Goal: Task Accomplishment & Management: Manage account settings

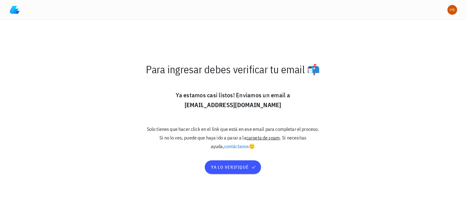
click at [0, 221] on nordpass-portal at bounding box center [0, 222] width 0 height 0
click at [229, 168] on span "ya lo verifiqué" at bounding box center [233, 167] width 44 height 6
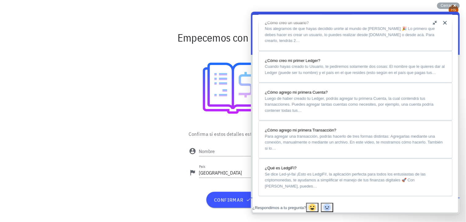
scroll to position [478, 0]
click at [436, 23] on button "u" at bounding box center [435, 23] width 10 height 10
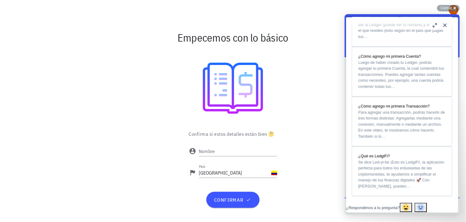
click at [331, 81] on div at bounding box center [233, 88] width 357 height 74
click at [220, 152] on input "Nombre" at bounding box center [238, 151] width 78 height 10
click at [218, 152] on input "Nombre" at bounding box center [238, 151] width 78 height 10
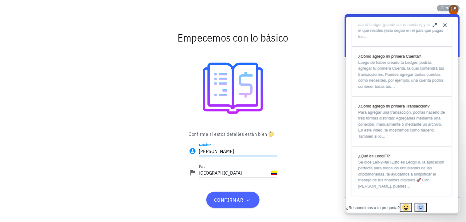
type input "[PERSON_NAME]"
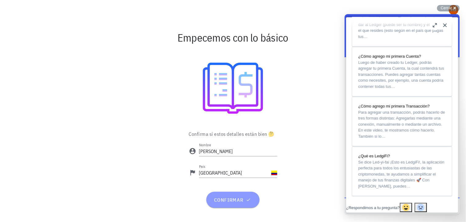
click at [237, 200] on span "confirmar" at bounding box center [233, 199] width 38 height 6
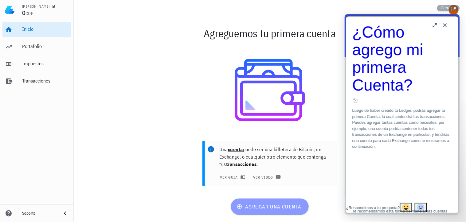
click at [274, 204] on span "agregar una cuenta" at bounding box center [270, 206] width 64 height 6
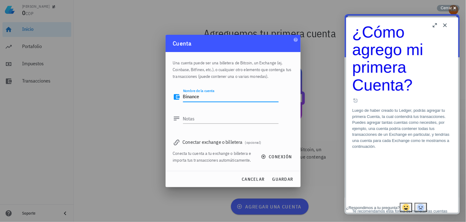
type textarea "Binance"
click at [205, 139] on div "Conectar exchange o billetera (opcional)" at bounding box center [233, 141] width 120 height 9
click at [188, 141] on div "Conectar exchange o billetera (opcional)" at bounding box center [233, 141] width 120 height 9
click at [235, 141] on div "Conectar exchange o billetera (opcional)" at bounding box center [233, 141] width 120 height 9
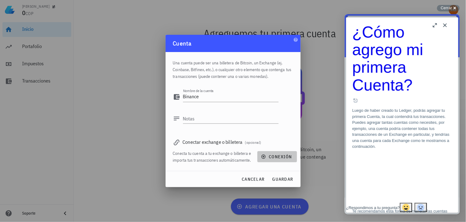
click at [263, 157] on icon "button" at bounding box center [263, 156] width 5 height 5
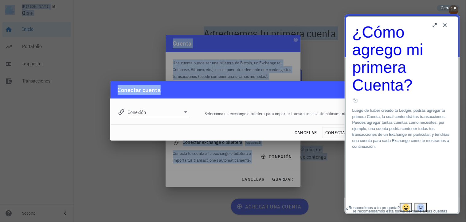
drag, startPoint x: 284, startPoint y: 85, endPoint x: 242, endPoint y: 80, distance: 42.0
click at [242, 80] on div "Hernan 0 COP Inicio Portafolio Impuestos Transacciones Soporte Agreguemos tu pr…" at bounding box center [233, 111] width 466 height 222
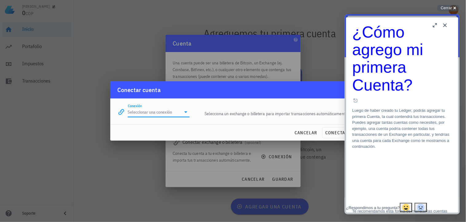
click at [143, 113] on input "Conexión" at bounding box center [154, 112] width 53 height 10
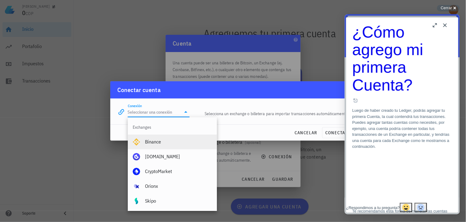
click at [147, 143] on div "Binance" at bounding box center [178, 142] width 67 height 6
type input "Binance"
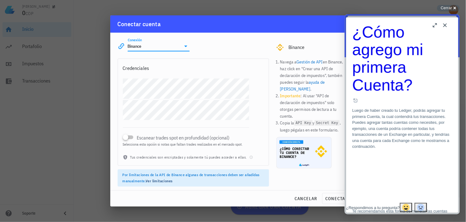
click at [445, 25] on button "Close" at bounding box center [445, 25] width 10 height 10
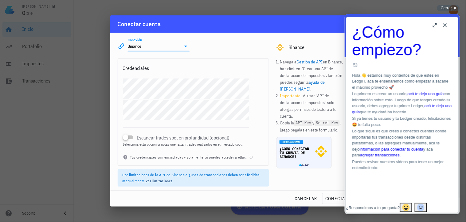
click at [445, 23] on button "Close" at bounding box center [445, 25] width 10 height 10
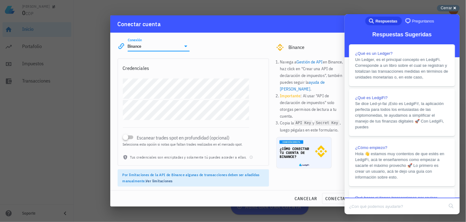
click at [456, 8] on div "Cerrar cross-small" at bounding box center [448, 8] width 23 height 6
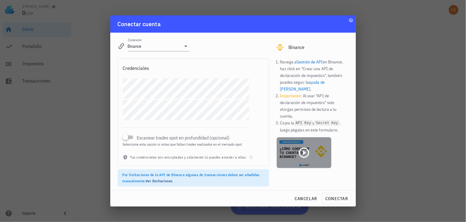
click at [302, 146] on icon at bounding box center [304, 152] width 12 height 12
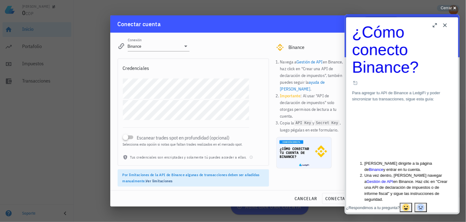
click at [325, 25] on div "Conectar cuenta" at bounding box center [233, 23] width 246 height 17
click at [79, 113] on div at bounding box center [233, 111] width 466 height 222
click at [446, 26] on button "Close" at bounding box center [445, 25] width 10 height 10
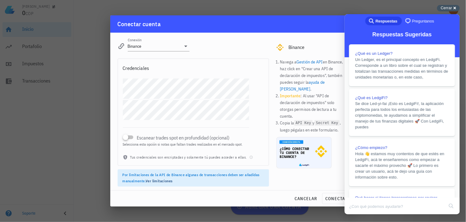
click at [453, 6] on div "Cerrar cross-small" at bounding box center [448, 8] width 23 height 6
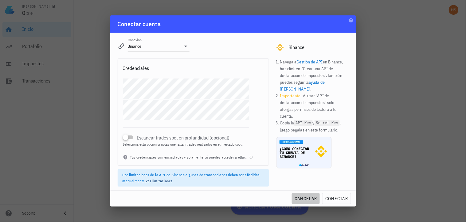
click at [306, 197] on span "cancelar" at bounding box center [305, 198] width 23 height 6
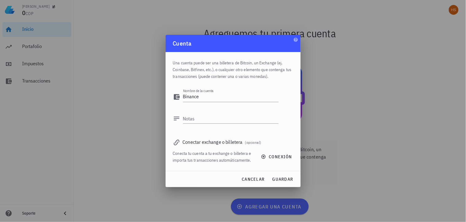
click at [374, 81] on div at bounding box center [233, 111] width 466 height 222
click at [260, 179] on span "cancelar" at bounding box center [252, 179] width 23 height 6
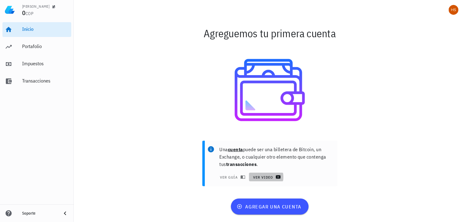
click at [265, 177] on span "ver video" at bounding box center [266, 176] width 27 height 5
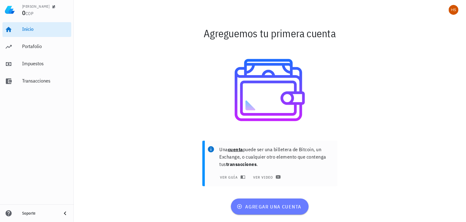
click at [287, 208] on span "agregar una cuenta" at bounding box center [270, 206] width 64 height 6
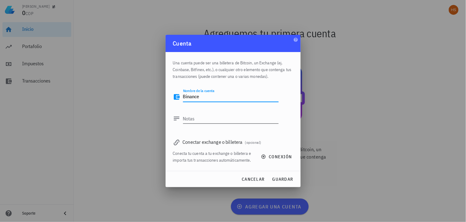
type textarea "Binance"
click at [186, 116] on textarea "Notas" at bounding box center [231, 118] width 96 height 10
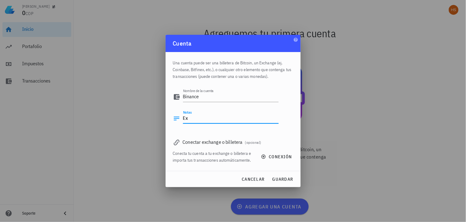
type textarea "E"
type textarea "Historial de transacciones"
click at [288, 179] on span "guardar" at bounding box center [282, 179] width 21 height 6
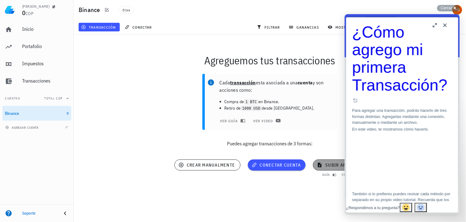
click at [331, 165] on span "subir archivo" at bounding box center [338, 165] width 41 height 6
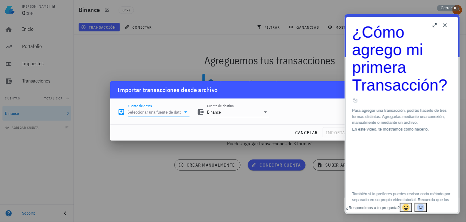
click at [171, 113] on input "Fuente de datos" at bounding box center [154, 112] width 53 height 10
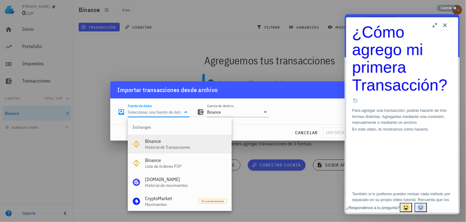
click at [174, 143] on div "Binance" at bounding box center [186, 141] width 82 height 6
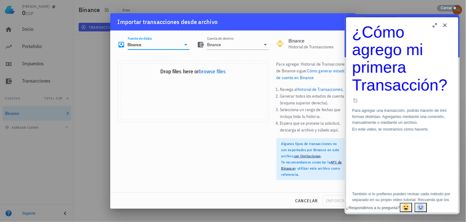
click at [435, 26] on button "b" at bounding box center [435, 25] width 10 height 10
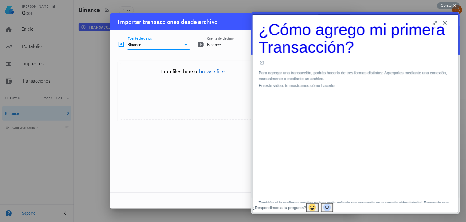
click at [435, 25] on button "u" at bounding box center [435, 23] width 10 height 10
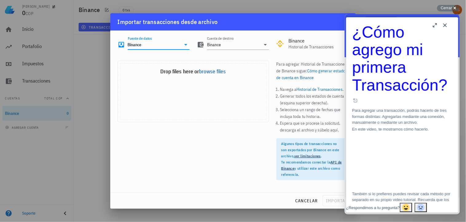
click at [446, 24] on button "Close" at bounding box center [445, 25] width 10 height 10
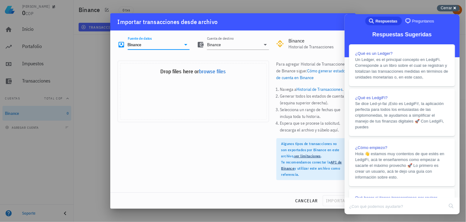
click at [455, 8] on div "Cerrar cross-small" at bounding box center [448, 8] width 23 height 6
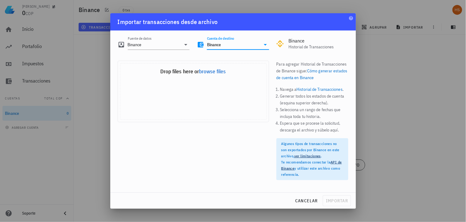
click at [252, 45] on input "Binance" at bounding box center [233, 45] width 53 height 10
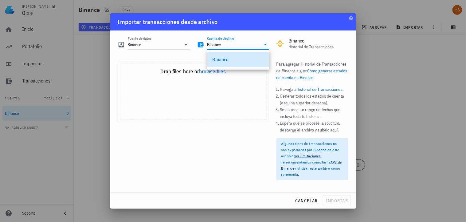
click at [252, 45] on input "Binance" at bounding box center [233, 45] width 53 height 10
click at [177, 54] on div "Fuente de datos Binance Cuenta de destino Binance Binance Historial de Transacc…" at bounding box center [233, 111] width 246 height 162
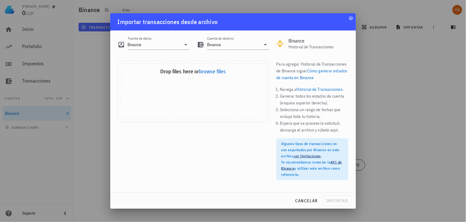
click at [169, 71] on div "Drop files here or browse files" at bounding box center [193, 71] width 146 height 7
click at [207, 70] on button "browse files" at bounding box center [212, 72] width 27 height 6
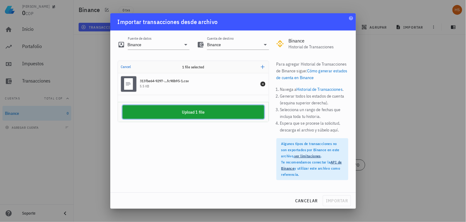
click at [200, 109] on button "Upload 1 file" at bounding box center [194, 112] width 142 height 14
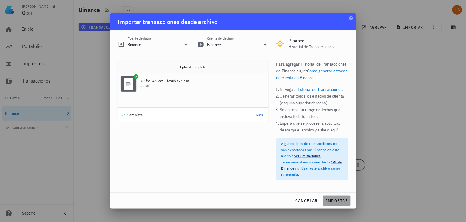
click at [338, 200] on span "importar" at bounding box center [337, 201] width 22 height 6
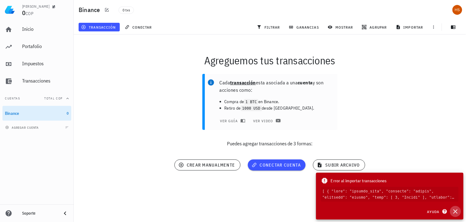
click at [455, 211] on icon "button" at bounding box center [455, 211] width 4 height 4
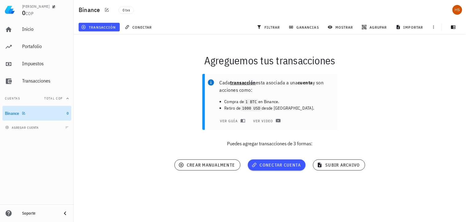
click at [41, 111] on div "Binance" at bounding box center [35, 113] width 60 height 6
click at [231, 120] on span "ver guía" at bounding box center [232, 120] width 25 height 5
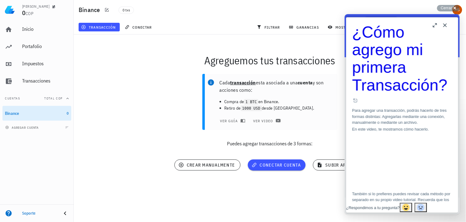
click at [434, 25] on button "b" at bounding box center [435, 25] width 10 height 10
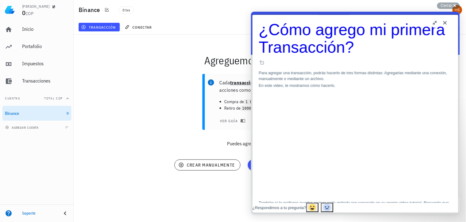
click at [445, 23] on button "Close" at bounding box center [445, 23] width 10 height 10
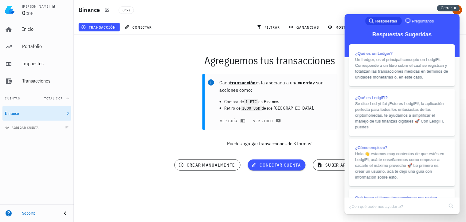
click at [456, 8] on div "Cerrar cross-small" at bounding box center [448, 8] width 23 height 6
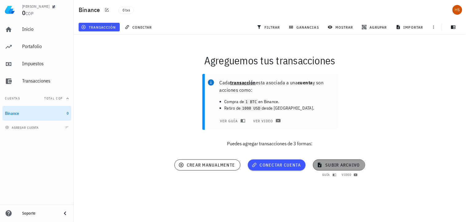
click at [334, 167] on span "subir archivo" at bounding box center [338, 165] width 41 height 6
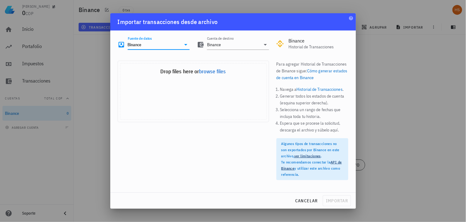
click at [153, 46] on input "Binance" at bounding box center [154, 45] width 53 height 10
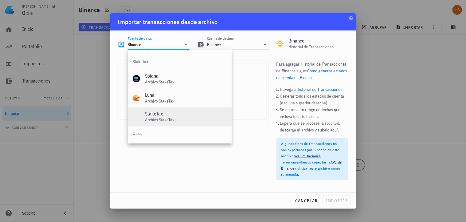
scroll to position [256, 0]
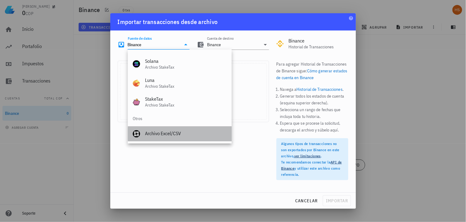
click at [175, 133] on div "Archivo Excel/CSV" at bounding box center [186, 134] width 82 height 6
type input "Archivo Excel/CSV"
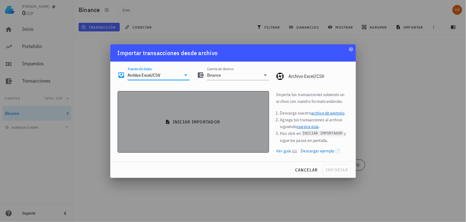
click at [203, 121] on span "iniciar importador" at bounding box center [193, 122] width 141 height 6
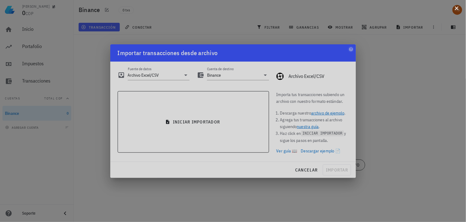
click at [458, 11] on button at bounding box center [457, 8] width 6 height 6
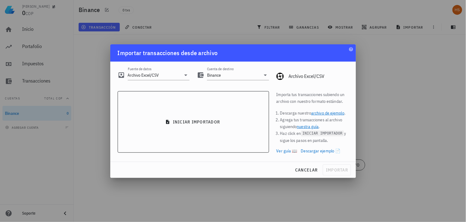
click at [330, 113] on link "archivo de ejemplo" at bounding box center [327, 113] width 33 height 6
click at [290, 151] on link "Ver guía 📖" at bounding box center [287, 150] width 21 height 7
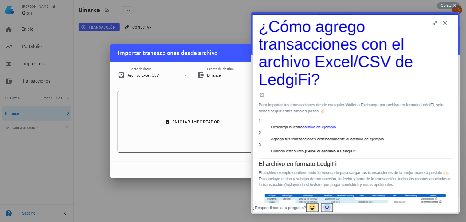
scroll to position [0, 0]
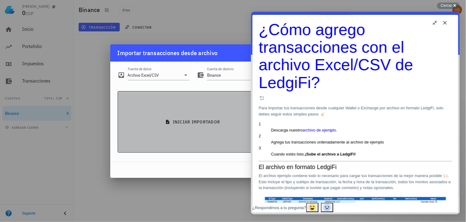
click at [223, 133] on button "iniciar importador" at bounding box center [193, 121] width 151 height 61
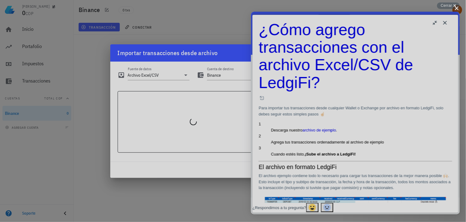
click at [456, 11] on button at bounding box center [457, 8] width 6 height 6
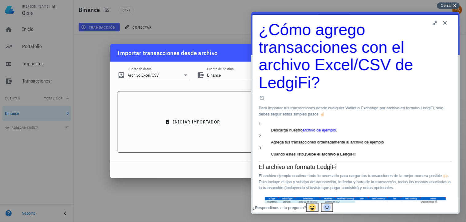
click at [450, 7] on span "Cerrar" at bounding box center [446, 5] width 11 height 5
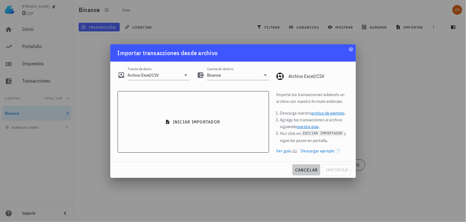
click at [308, 172] on span "cancelar" at bounding box center [306, 170] width 23 height 6
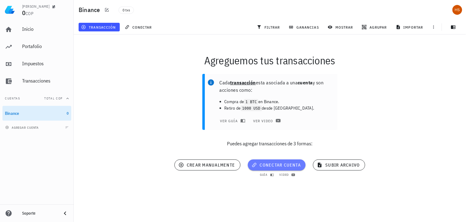
click at [290, 165] on span "conectar cuenta" at bounding box center [277, 165] width 48 height 6
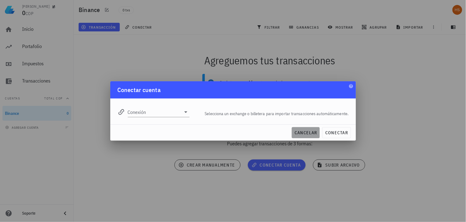
click at [307, 133] on span "cancelar" at bounding box center [305, 133] width 23 height 6
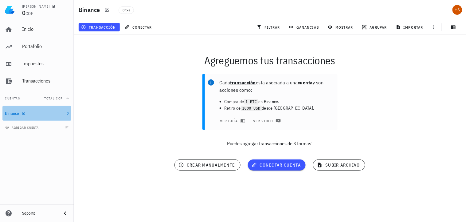
click at [32, 113] on div "Binance" at bounding box center [35, 113] width 60 height 6
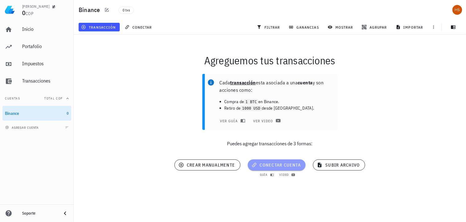
click at [278, 162] on button "conectar cuenta" at bounding box center [277, 164] width 58 height 11
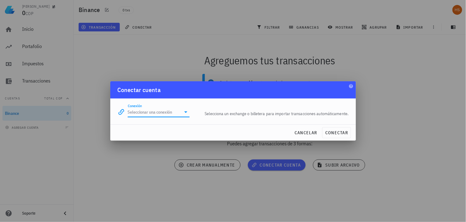
click at [157, 112] on input "Conexión" at bounding box center [154, 112] width 53 height 10
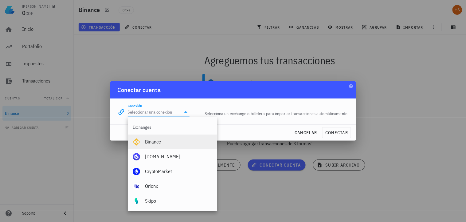
click at [155, 142] on div "Binance" at bounding box center [178, 142] width 67 height 6
type input "Binance"
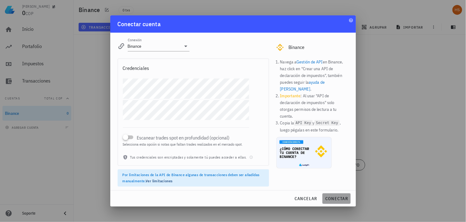
click at [337, 198] on span "conectar" at bounding box center [336, 198] width 23 height 6
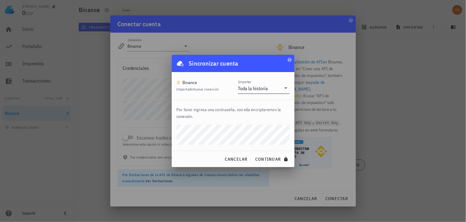
click at [286, 88] on icon at bounding box center [285, 87] width 7 height 7
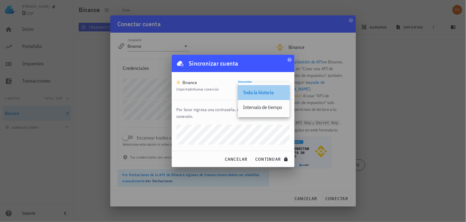
click at [258, 94] on div "Toda la historia" at bounding box center [264, 92] width 42 height 6
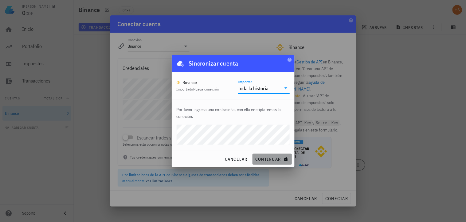
click at [270, 159] on span "continuar" at bounding box center [272, 159] width 34 height 6
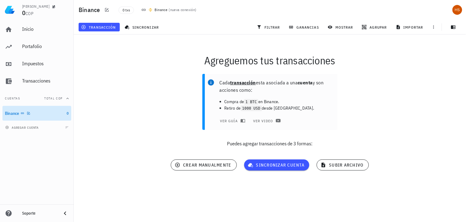
click at [14, 112] on div "Binance" at bounding box center [12, 113] width 14 height 5
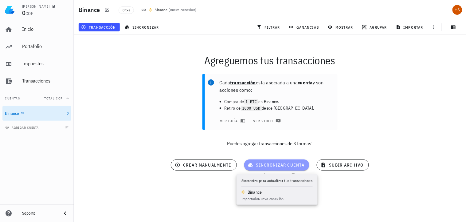
click at [284, 165] on span "sincronizar cuenta" at bounding box center [277, 165] width 56 height 6
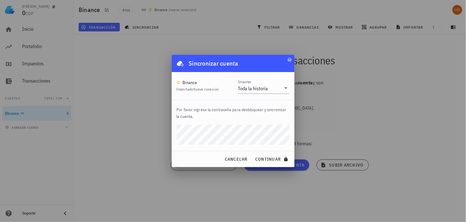
click at [288, 148] on div "Por favor ingresa la contraseña para desbloquear y sincronizar la cuenta." at bounding box center [233, 125] width 123 height 51
click at [271, 157] on span "continuar" at bounding box center [272, 159] width 34 height 6
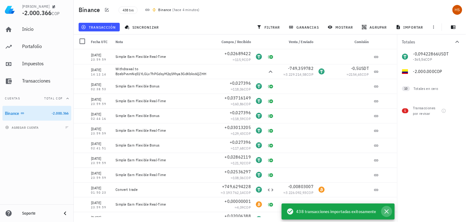
click at [389, 210] on icon "button" at bounding box center [386, 210] width 7 height 7
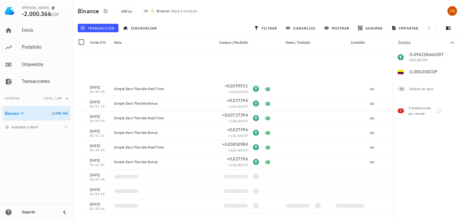
scroll to position [410, 0]
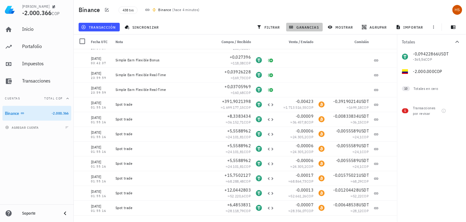
click at [314, 27] on span "ganancias" at bounding box center [304, 27] width 29 height 5
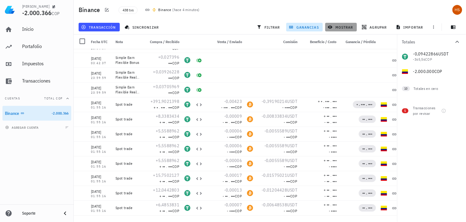
click at [346, 28] on span "mostrar" at bounding box center [341, 27] width 24 height 5
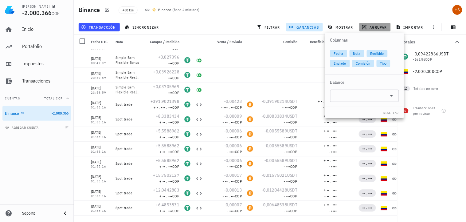
click at [379, 28] on span "agrupar" at bounding box center [375, 27] width 24 height 5
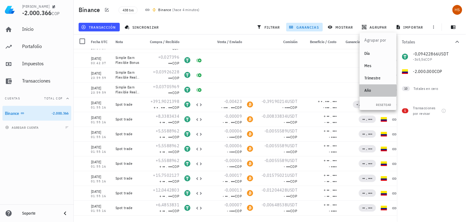
click at [371, 90] on div "Año" at bounding box center [378, 90] width 27 height 5
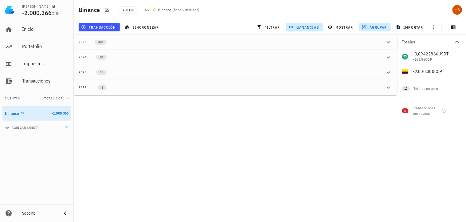
click at [81, 58] on div "2024" at bounding box center [83, 57] width 8 height 5
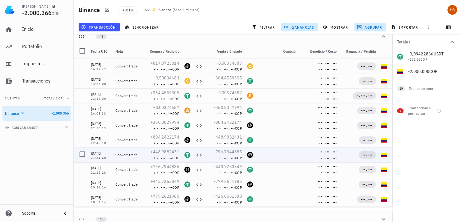
scroll to position [0, 0]
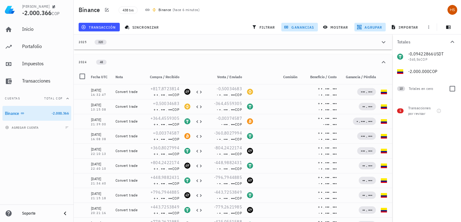
click at [402, 88] on span "10" at bounding box center [401, 88] width 3 height 5
click at [452, 89] on div at bounding box center [452, 88] width 10 height 10
checkbox input "true"
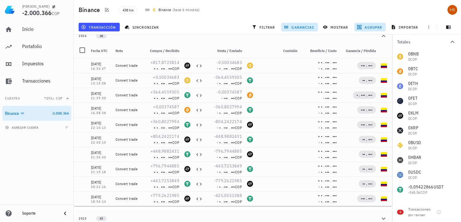
scroll to position [15, 0]
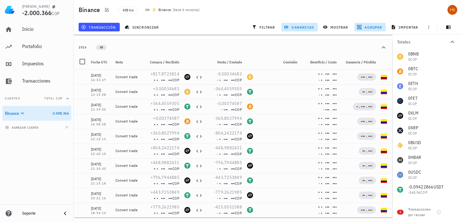
click at [452, 42] on icon "button" at bounding box center [452, 41] width 7 height 7
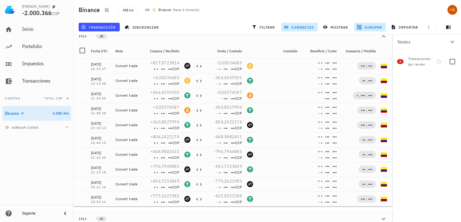
scroll to position [0, 0]
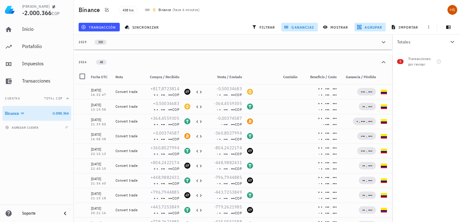
click at [412, 41] on div "Totales" at bounding box center [423, 42] width 52 height 4
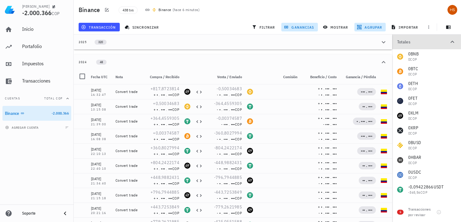
click at [412, 41] on div "Totales" at bounding box center [423, 42] width 52 height 4
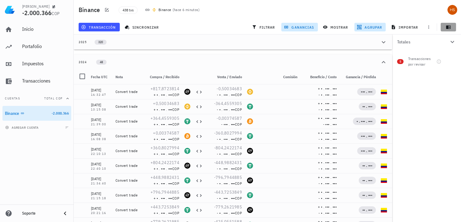
click at [448, 26] on icon "button" at bounding box center [448, 26] width 5 height 3
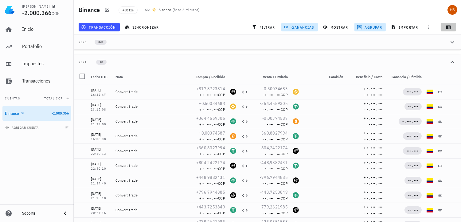
click at [449, 27] on icon "button" at bounding box center [448, 27] width 5 height 5
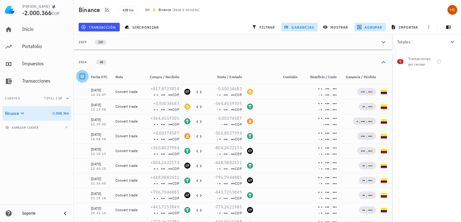
click at [84, 77] on div at bounding box center [82, 76] width 10 height 10
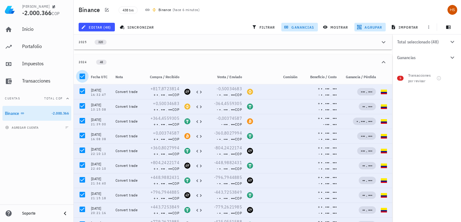
click at [84, 77] on div at bounding box center [82, 76] width 10 height 10
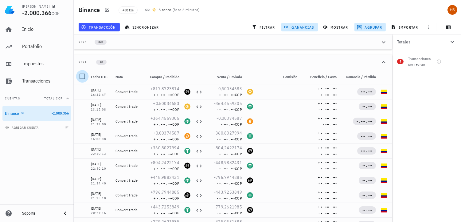
click at [84, 77] on div at bounding box center [82, 76] width 10 height 10
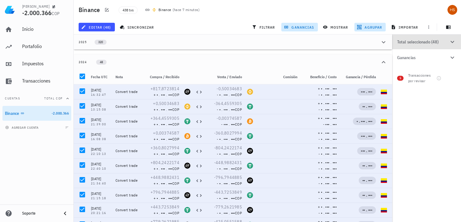
click at [453, 42] on icon "button" at bounding box center [452, 41] width 7 height 7
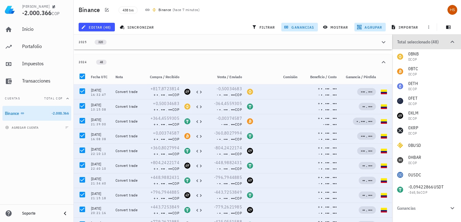
click at [450, 41] on icon "button" at bounding box center [452, 41] width 7 height 7
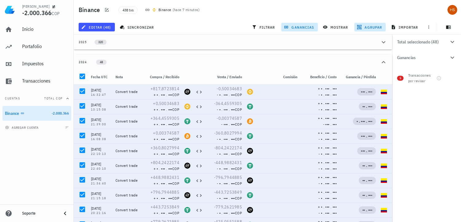
click at [455, 56] on icon "button" at bounding box center [452, 57] width 7 height 7
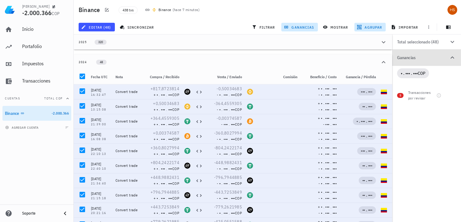
click at [453, 57] on icon "button" at bounding box center [452, 57] width 7 height 7
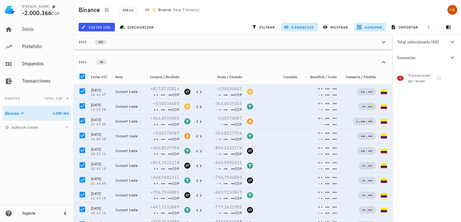
click at [453, 57] on icon "button" at bounding box center [452, 57] width 7 height 7
click at [417, 73] on span "• . ••• . •••" at bounding box center [409, 73] width 17 height 6
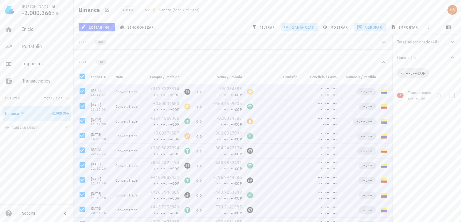
click at [415, 94] on div "Transacciones por revisar" at bounding box center [421, 95] width 26 height 11
click at [415, 115] on div "Total seleccionado (48) 0 BNB 0 COP 0 BTC 0 COP 0 ETH 0 COP 0 FET 0 COP 0 XLM 0…" at bounding box center [426, 127] width 69 height 187
click at [149, 26] on span "sincronizar" at bounding box center [137, 27] width 33 height 5
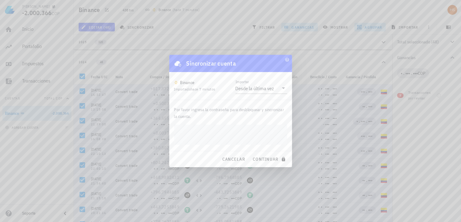
click at [169, 167] on nordpass-autofill-portal at bounding box center [169, 167] width 0 height 0
click at [288, 151] on div "cancelar continuar" at bounding box center [230, 159] width 123 height 16
click at [270, 160] on span "continuar" at bounding box center [270, 159] width 34 height 6
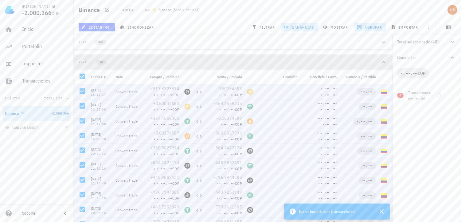
click at [76, 59] on button "2024 48" at bounding box center [233, 61] width 319 height 15
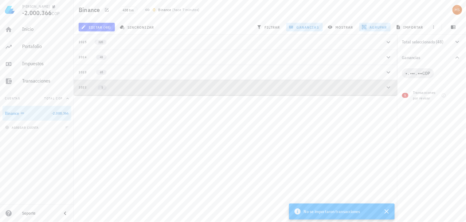
click at [84, 86] on div "2022" at bounding box center [83, 87] width 8 height 5
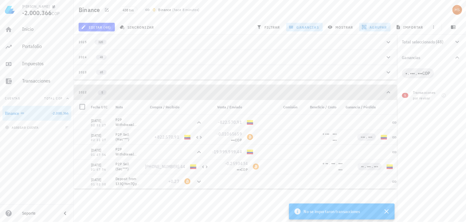
click at [82, 90] on div "2022" at bounding box center [83, 92] width 8 height 5
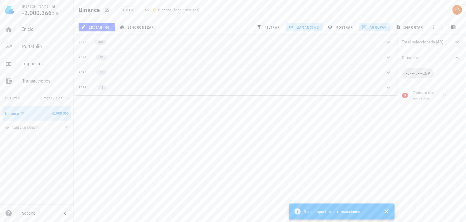
click at [83, 72] on div "2023" at bounding box center [83, 72] width 8 height 5
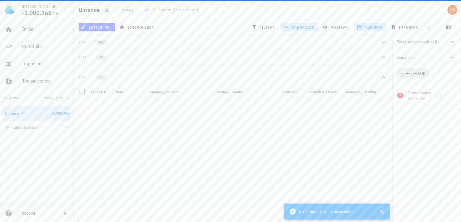
scroll to position [811, 0]
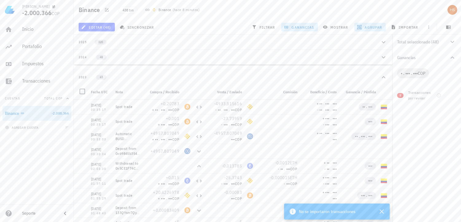
click at [82, 76] on div "2023" at bounding box center [83, 77] width 8 height 5
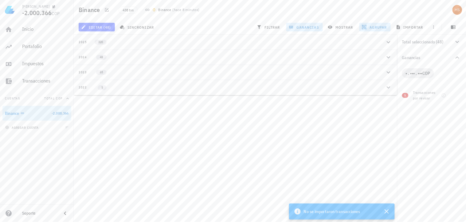
click at [82, 55] on div "2024" at bounding box center [83, 57] width 8 height 5
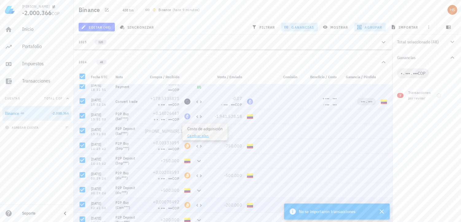
scroll to position [273, 0]
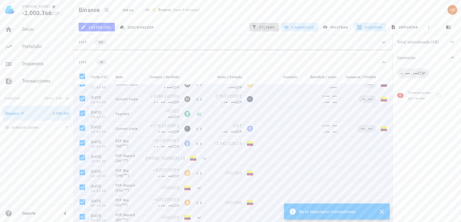
click at [264, 25] on span "filtrar" at bounding box center [264, 27] width 22 height 5
click at [451, 40] on icon "button" at bounding box center [452, 41] width 7 height 7
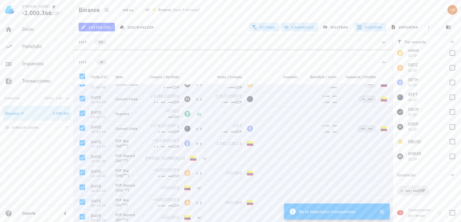
scroll to position [0, 0]
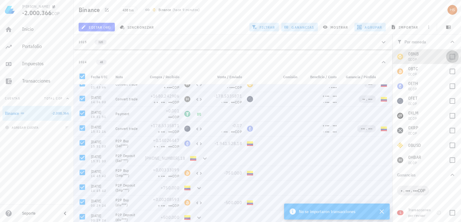
click at [447, 55] on div at bounding box center [452, 56] width 10 height 10
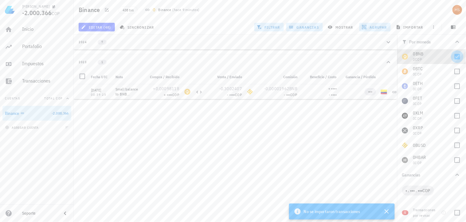
click at [452, 56] on div at bounding box center [457, 56] width 10 height 10
checkbox input "false"
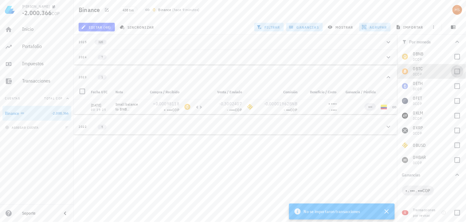
click at [452, 72] on div at bounding box center [457, 71] width 10 height 10
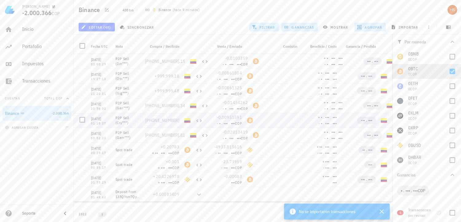
scroll to position [49, 0]
click at [447, 73] on div at bounding box center [452, 71] width 10 height 10
checkbox input "false"
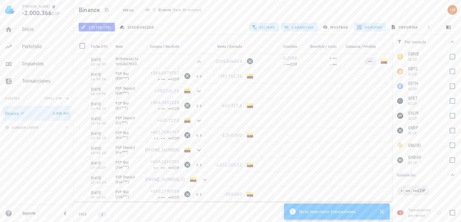
click at [451, 42] on icon "button" at bounding box center [453, 42] width 4 height 2
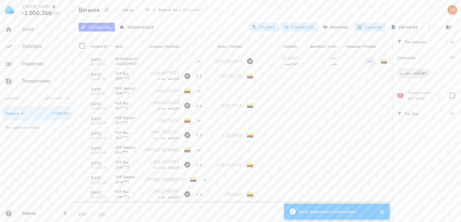
click at [453, 113] on icon "button" at bounding box center [453, 113] width 4 height 2
click at [453, 128] on div at bounding box center [452, 128] width 10 height 10
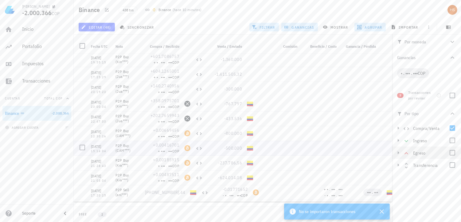
scroll to position [134, 0]
click at [452, 139] on div at bounding box center [452, 140] width 10 height 10
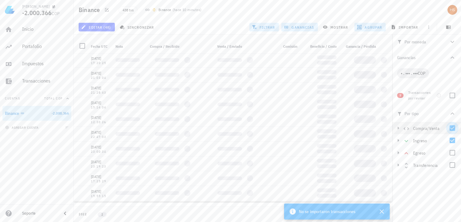
click at [452, 125] on div at bounding box center [452, 128] width 10 height 10
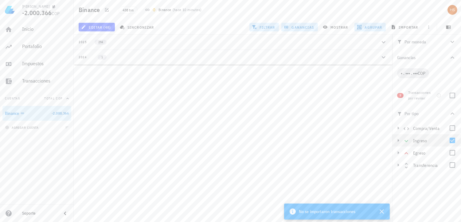
scroll to position [0, 0]
click at [457, 140] on div at bounding box center [457, 140] width 10 height 10
click at [458, 152] on div at bounding box center [457, 152] width 10 height 10
click at [459, 153] on div at bounding box center [457, 152] width 10 height 10
click at [457, 163] on div at bounding box center [457, 164] width 10 height 10
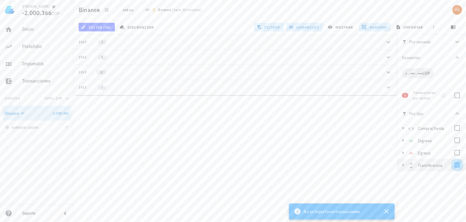
click at [459, 166] on div at bounding box center [457, 164] width 10 height 10
click at [84, 57] on div "2024" at bounding box center [83, 57] width 8 height 5
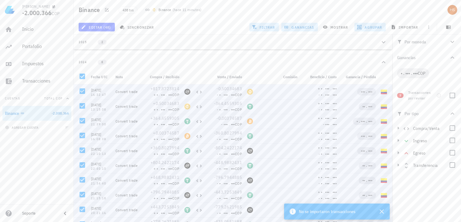
click at [453, 57] on icon "button" at bounding box center [453, 57] width 4 height 2
click at [366, 25] on span "agrupar" at bounding box center [370, 27] width 24 height 5
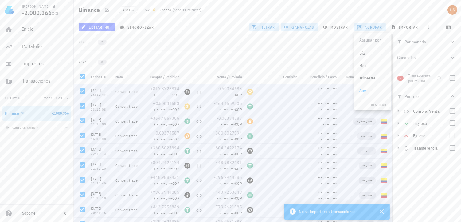
click at [326, 40] on div "2025 2" at bounding box center [229, 41] width 301 height 5
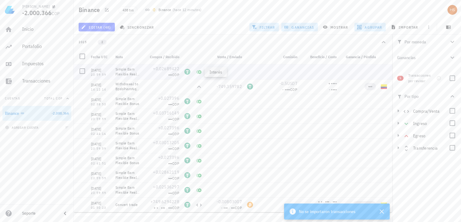
click at [199, 71] on icon at bounding box center [199, 72] width 5 height 4
click at [199, 85] on icon at bounding box center [199, 86] width 4 height 2
click at [367, 27] on span "agrupar" at bounding box center [370, 27] width 24 height 5
click at [377, 105] on span "resetear" at bounding box center [379, 105] width 16 height 4
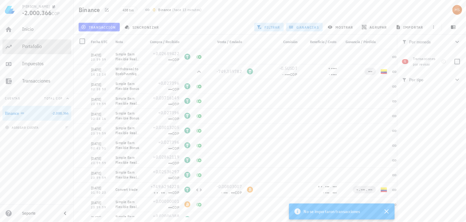
click at [32, 44] on div "Portafolio" at bounding box center [45, 46] width 47 height 6
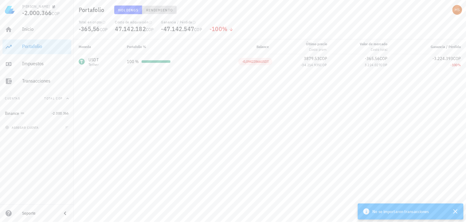
click at [154, 9] on span "Rendimiento" at bounding box center [159, 10] width 27 height 5
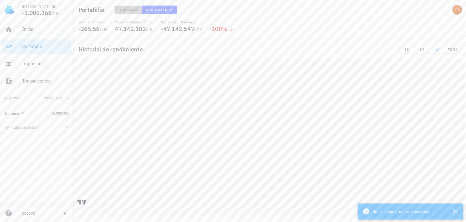
click at [130, 9] on span "Holdings" at bounding box center [128, 10] width 20 height 5
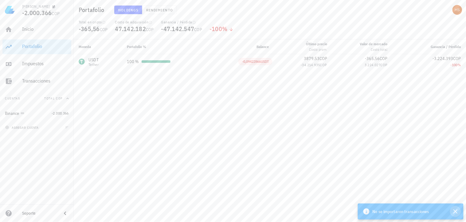
click at [454, 213] on icon "button" at bounding box center [455, 211] width 4 height 4
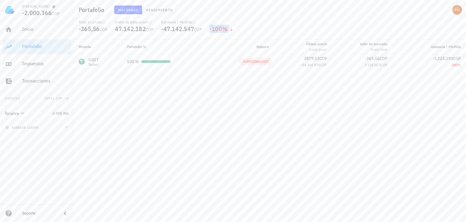
click at [220, 28] on div "-100 %" at bounding box center [222, 29] width 24 height 6
click at [185, 28] on span "-47.142.547" at bounding box center [177, 29] width 33 height 8
click at [39, 64] on div "Impuestos" at bounding box center [45, 64] width 47 height 6
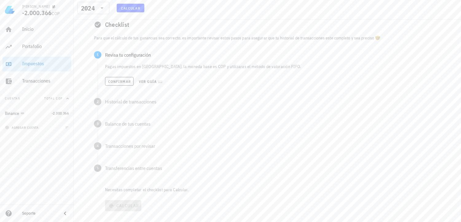
scroll to position [56, 0]
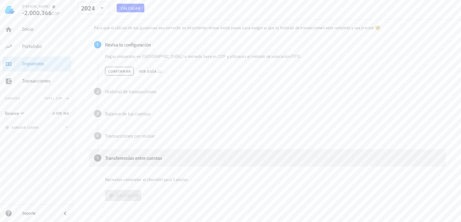
click at [159, 156] on div "Transferencias entre cuentas" at bounding box center [273, 157] width 336 height 5
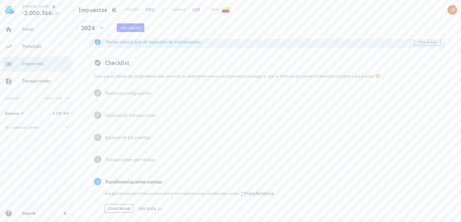
scroll to position [0, 0]
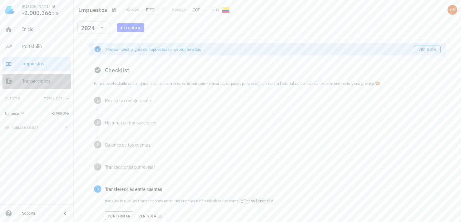
click at [48, 83] on div "Transacciones" at bounding box center [45, 81] width 47 height 6
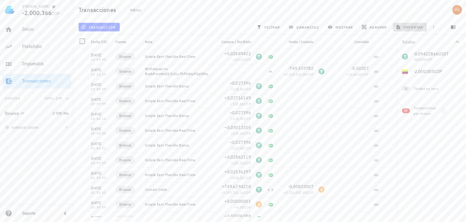
click at [418, 25] on span "importar" at bounding box center [410, 27] width 26 height 5
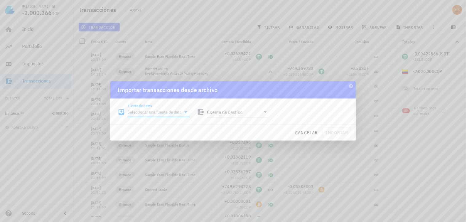
click at [166, 112] on input "Fuente de datos" at bounding box center [154, 112] width 53 height 10
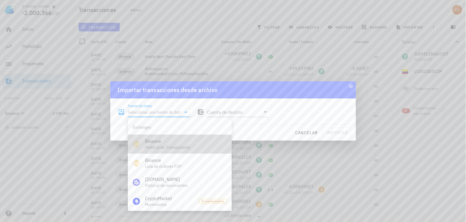
click at [160, 140] on div "Binance" at bounding box center [186, 141] width 82 height 6
type input "Binance"
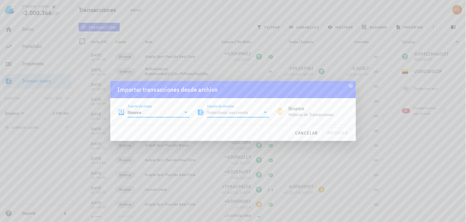
click at [237, 109] on input "Cuenta de destino" at bounding box center [233, 112] width 53 height 10
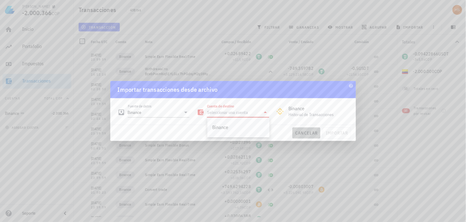
click at [306, 131] on span "cancelar" at bounding box center [306, 133] width 23 height 6
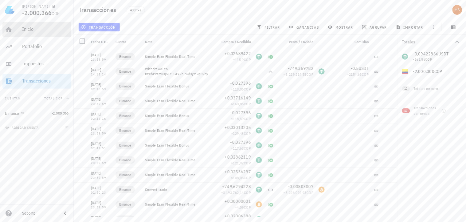
click at [29, 29] on div "Inicio" at bounding box center [45, 29] width 47 height 6
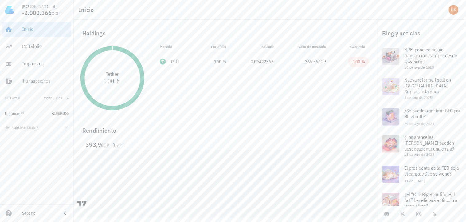
click at [168, 133] on div "Rendimiento -393,9 COP 23/05/2025" at bounding box center [225, 161] width 296 height 83
click at [174, 57] on td "USDT" at bounding box center [175, 61] width 41 height 15
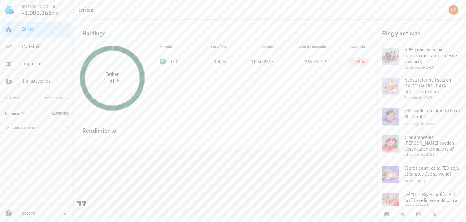
click at [141, 69] on icon at bounding box center [112, 78] width 65 height 65
click at [116, 76] on circle at bounding box center [112, 78] width 55 height 55
click at [263, 88] on div "Moneda Portafolio Precio Balance Valor de mercado Ganancia USDT 100 % 3879,53 C…" at bounding box center [264, 77] width 226 height 77
click at [173, 61] on div "USDT" at bounding box center [175, 61] width 10 height 6
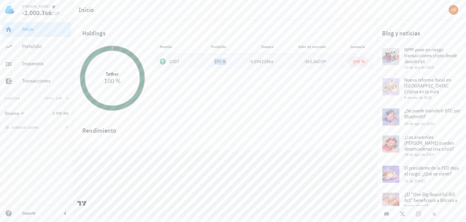
click at [210, 63] on div "100 %" at bounding box center [213, 61] width 25 height 6
click at [300, 61] on div "-365,56 COP" at bounding box center [305, 61] width 42 height 6
drag, startPoint x: 358, startPoint y: 65, endPoint x: 354, endPoint y: 65, distance: 4.0
click at [358, 65] on span "-100 %" at bounding box center [359, 62] width 14 height 10
click at [36, 44] on div "Portafolio" at bounding box center [45, 46] width 47 height 6
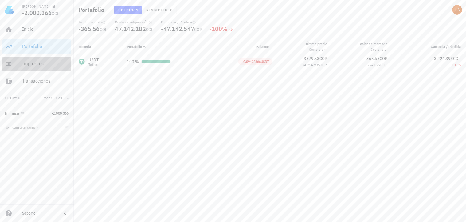
click at [28, 61] on div "Impuestos" at bounding box center [45, 64] width 47 height 6
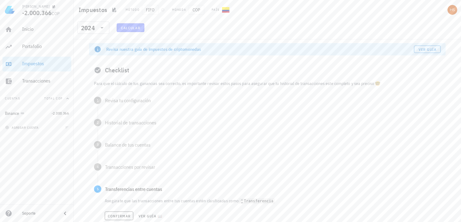
click at [133, 26] on span "Calcular" at bounding box center [131, 27] width 20 height 5
click at [102, 25] on icon at bounding box center [101, 27] width 7 height 7
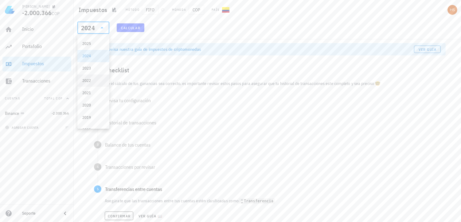
click at [94, 81] on div "2022" at bounding box center [93, 80] width 22 height 5
click at [125, 25] on span "Calcular" at bounding box center [131, 27] width 20 height 5
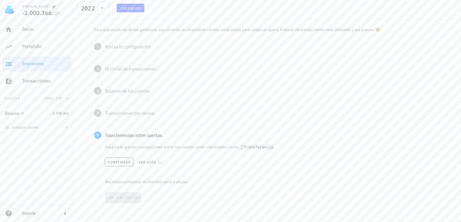
scroll to position [56, 0]
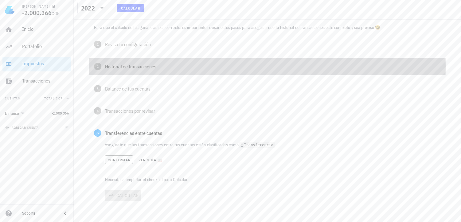
click at [144, 65] on div "Historial de transacciones" at bounding box center [273, 66] width 336 height 5
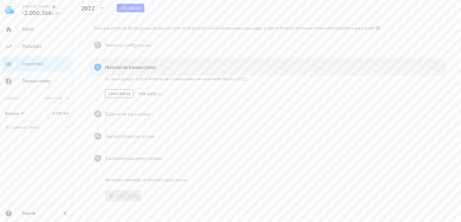
scroll to position [56, 0]
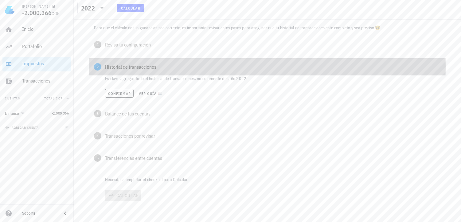
click at [144, 65] on div "Historial de transacciones" at bounding box center [273, 66] width 336 height 5
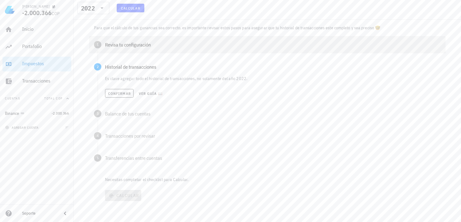
click at [148, 44] on div "Revisa tu configuración" at bounding box center [273, 44] width 336 height 5
click at [121, 68] on button "Confirmar" at bounding box center [119, 71] width 29 height 9
click at [100, 44] on icon at bounding box center [98, 45] width 6 height 4
click at [124, 70] on span "Confirmar" at bounding box center [124, 71] width 32 height 5
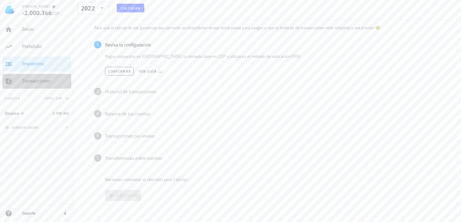
click at [44, 81] on div "Transacciones" at bounding box center [45, 81] width 47 height 6
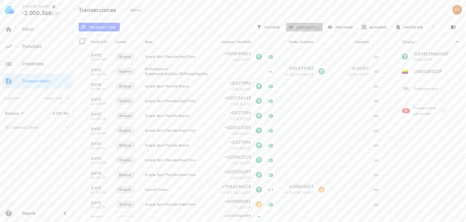
click at [312, 26] on span "ganancias" at bounding box center [304, 27] width 29 height 5
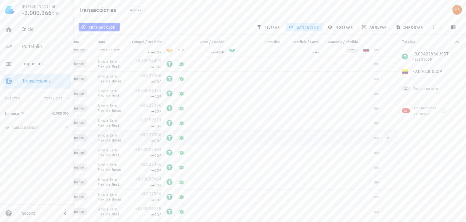
scroll to position [239, 0]
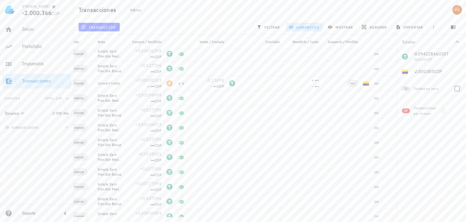
click at [408, 88] on span "10" at bounding box center [406, 88] width 3 height 5
click at [421, 69] on div "0 BNB 0 COP 0 BTC 0 COP 0 ETH 0 COP 0 FET 0 COP 0 XLM 0 COP 0 XRP 0 COP 0 BUSD …" at bounding box center [431, 63] width 69 height 29
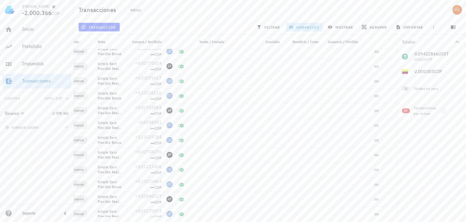
scroll to position [6291, 0]
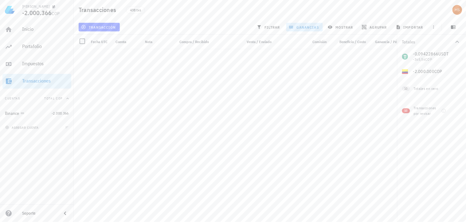
scroll to position [6291, 0]
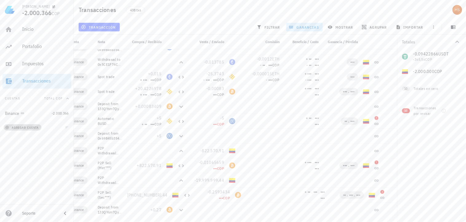
click at [22, 128] on span "agregar cuenta" at bounding box center [22, 127] width 32 height 4
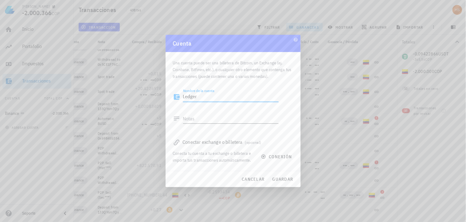
type textarea "Ledger"
click at [191, 116] on textarea "Notas" at bounding box center [231, 118] width 96 height 10
type textarea "Billetera fria"
click at [278, 177] on span "guardar" at bounding box center [282, 179] width 21 height 6
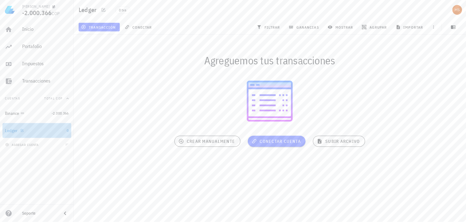
click at [36, 131] on div "Ledger" at bounding box center [35, 130] width 60 height 6
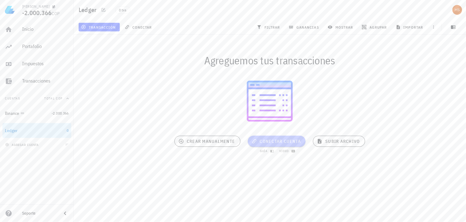
click at [288, 142] on span "conectar cuenta" at bounding box center [277, 141] width 48 height 6
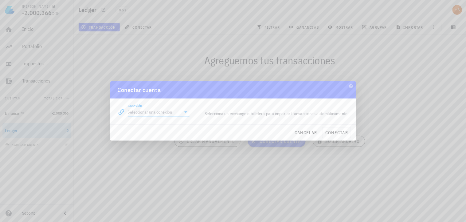
click at [163, 112] on input "Conexión" at bounding box center [154, 112] width 53 height 10
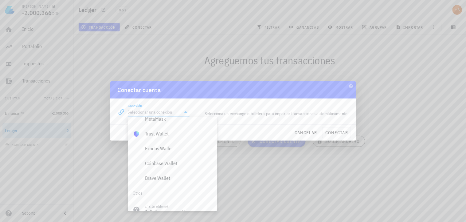
scroll to position [431, 0]
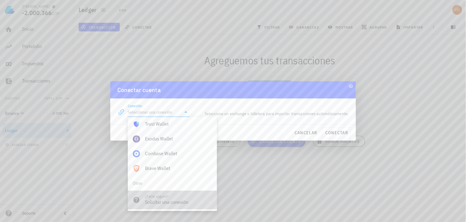
click at [167, 204] on div "Solicitar una conexión" at bounding box center [178, 202] width 67 height 6
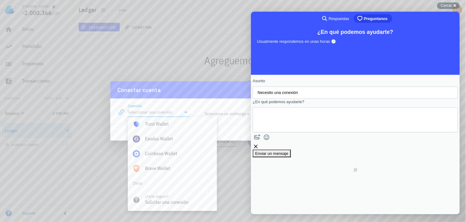
click at [296, 93] on input "Necesito una conexión" at bounding box center [354, 92] width 195 height 11
click at [271, 118] on textarea "¿En qué podemos ayudarte?" at bounding box center [285, 119] width 56 height 25
click at [313, 115] on textarea "Buenas tardes, no veo la conexion a Legar" at bounding box center [285, 119] width 56 height 25
drag, startPoint x: 340, startPoint y: 118, endPoint x: 328, endPoint y: 116, distance: 12.1
click at [313, 116] on textarea "Buenas tardes, no veo la conexion a Legar" at bounding box center [285, 119] width 56 height 25
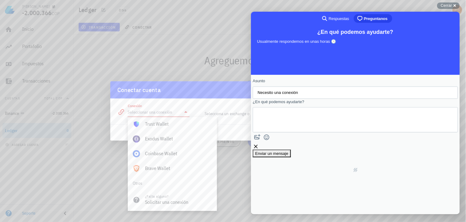
type textarea "Buenas tardes, no veo la conexion a la billetera de Ledger"
click at [161, 91] on div "Conectar cuenta" at bounding box center [233, 89] width 246 height 17
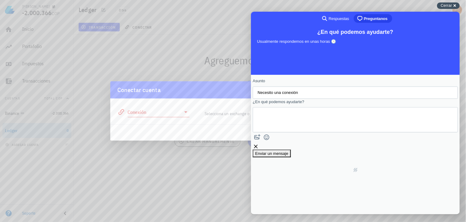
click at [453, 4] on div "Cerrar cross-small" at bounding box center [448, 5] width 23 height 6
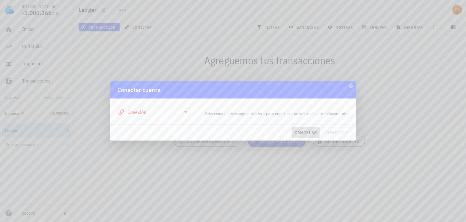
click at [309, 132] on span "cancelar" at bounding box center [305, 133] width 23 height 6
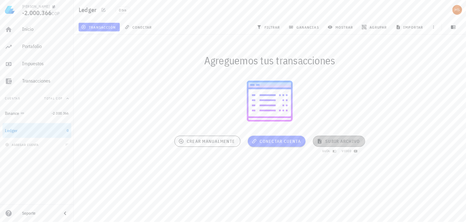
click at [348, 139] on span "subir archivo" at bounding box center [338, 141] width 41 height 6
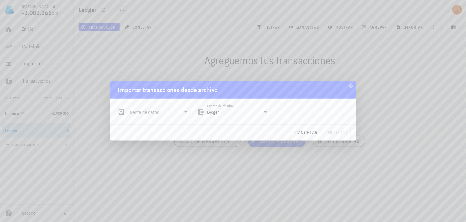
click at [152, 112] on input "Fuente de datos" at bounding box center [154, 112] width 53 height 10
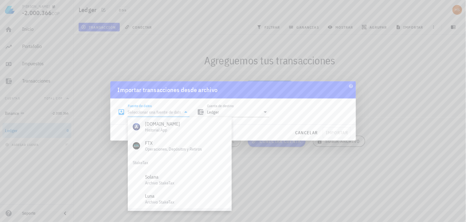
scroll to position [256, 0]
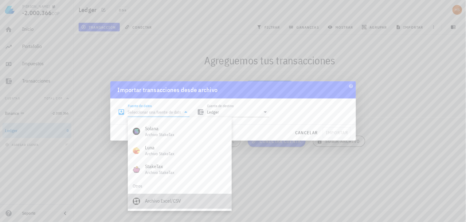
click at [171, 199] on div "Archivo Excel/CSV" at bounding box center [186, 201] width 82 height 6
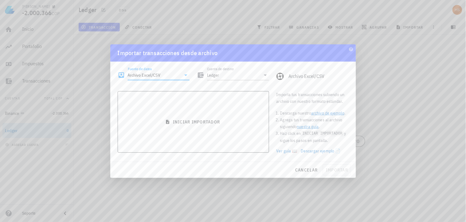
click at [163, 74] on input "Archivo Excel/CSV" at bounding box center [154, 75] width 53 height 10
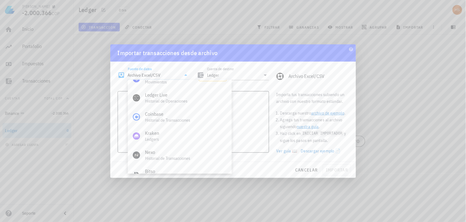
scroll to position [51, 0]
click at [176, 131] on div "Ledger Live" at bounding box center [186, 129] width 82 height 6
type input "Ledger Live"
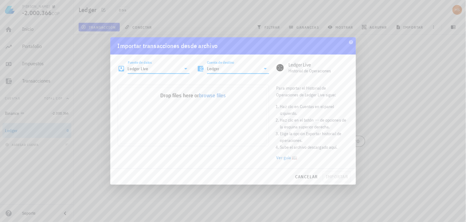
click at [244, 71] on input "Ledger" at bounding box center [233, 69] width 53 height 10
click at [234, 100] on div "Ledger" at bounding box center [238, 98] width 52 height 6
click at [211, 95] on button "browse files" at bounding box center [212, 96] width 27 height 6
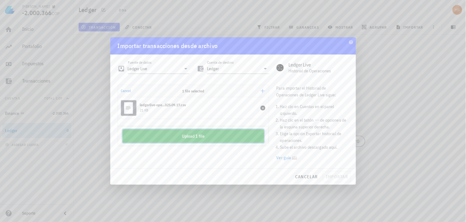
click at [204, 136] on button "Upload 1 file" at bounding box center [194, 136] width 142 height 14
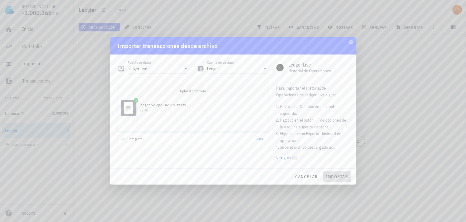
click at [341, 174] on span "importar" at bounding box center [337, 177] width 22 height 6
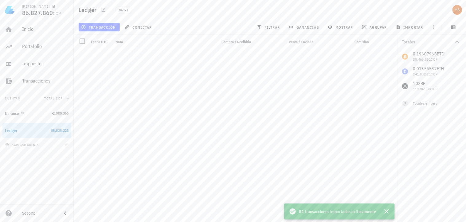
scroll to position [1071, 0]
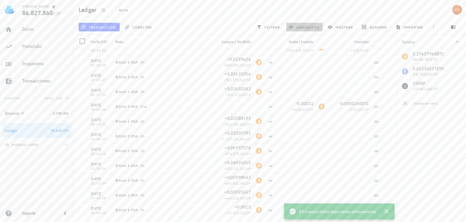
click at [315, 25] on span "ganancias" at bounding box center [304, 27] width 29 height 5
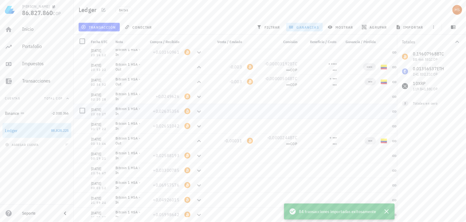
scroll to position [1003, 0]
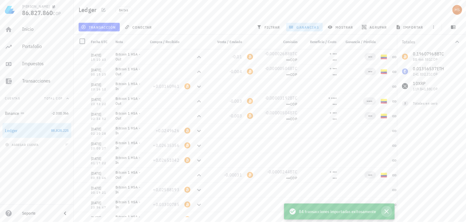
click at [388, 212] on icon "button" at bounding box center [387, 211] width 4 height 4
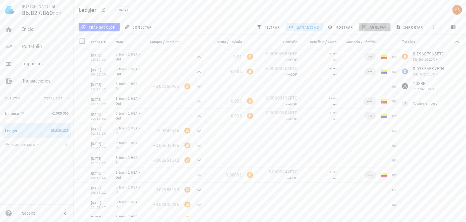
click at [375, 27] on span "agrupar" at bounding box center [375, 27] width 24 height 5
click at [366, 90] on div "Año" at bounding box center [378, 90] width 27 height 5
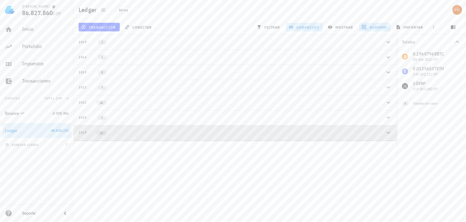
click at [80, 131] on div "2019" at bounding box center [83, 132] width 8 height 5
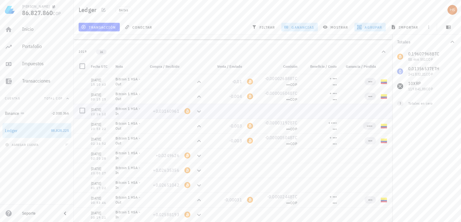
scroll to position [0, 0]
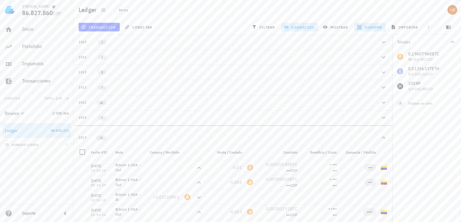
click at [85, 115] on div "2020" at bounding box center [83, 117] width 8 height 5
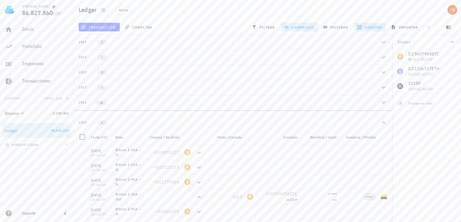
click at [82, 120] on div "2020" at bounding box center [83, 122] width 8 height 5
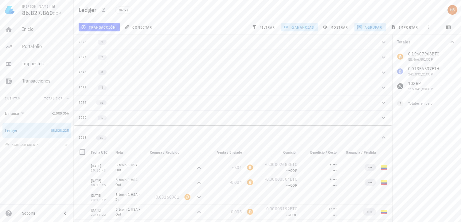
click at [83, 135] on div "2019" at bounding box center [83, 137] width 8 height 5
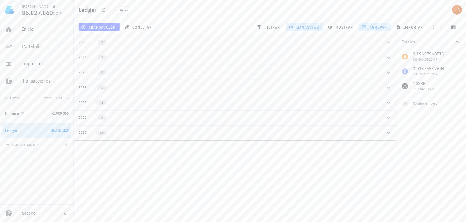
click at [79, 100] on div "2021" at bounding box center [83, 102] width 8 height 5
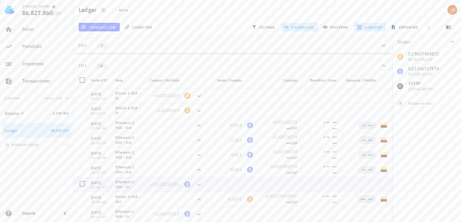
scroll to position [93, 0]
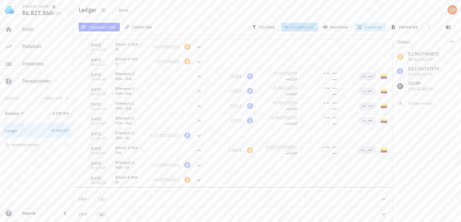
click at [307, 25] on span "ganancias" at bounding box center [299, 27] width 29 height 5
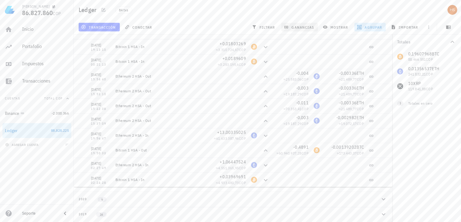
scroll to position [88, 0]
click at [344, 25] on span "mostrar" at bounding box center [336, 27] width 24 height 5
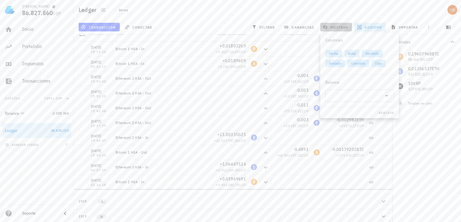
click at [344, 25] on span "mostrar" at bounding box center [336, 27] width 24 height 5
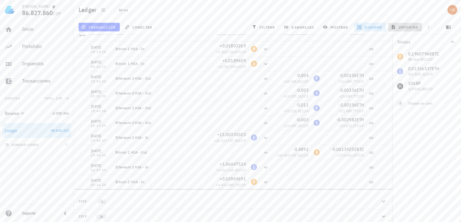
click at [410, 26] on span "importar" at bounding box center [405, 27] width 26 height 5
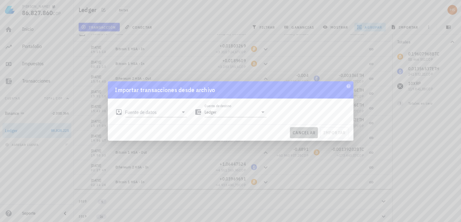
click at [300, 133] on span "cancelar" at bounding box center [303, 133] width 23 height 6
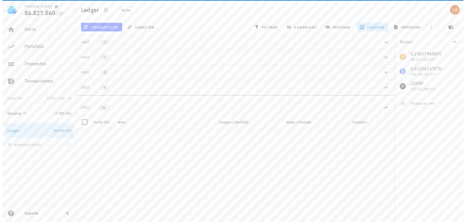
scroll to position [0, 0]
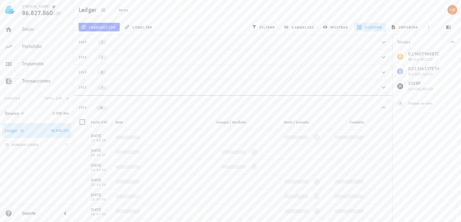
click at [18, 129] on div at bounding box center [21, 129] width 6 height 5
click at [39, 13] on span "86.827.860" at bounding box center [37, 13] width 31 height 8
click at [57, 155] on div "Inicio Portafolio Impuestos Transacciones Cuentas Total COP Binance -2.000.366 …" at bounding box center [37, 112] width 74 height 184
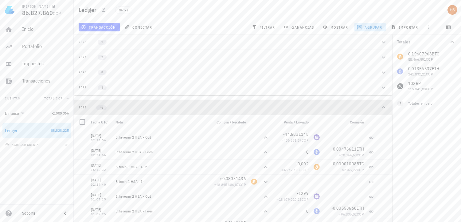
click at [80, 108] on div "2021" at bounding box center [83, 107] width 8 height 5
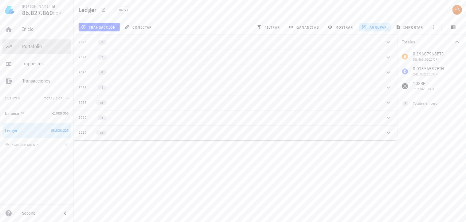
click at [41, 45] on div "Portafolio" at bounding box center [45, 46] width 47 height 6
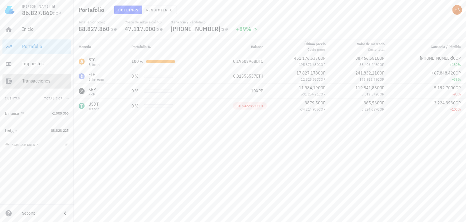
click at [40, 82] on div "Transacciones" at bounding box center [45, 81] width 47 height 6
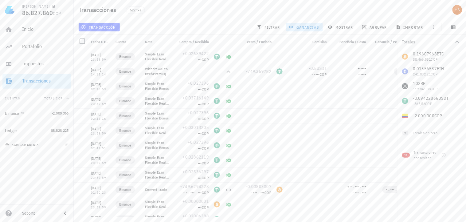
click at [29, 144] on span "agregar cuenta" at bounding box center [22, 145] width 32 height 4
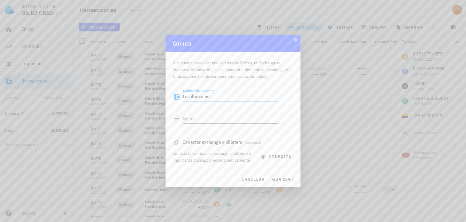
type textarea "Localbitcoins"
click at [198, 117] on textarea "Notas" at bounding box center [231, 118] width 96 height 10
type textarea "Ya inactiva"
click at [285, 178] on span "guardar" at bounding box center [282, 179] width 21 height 6
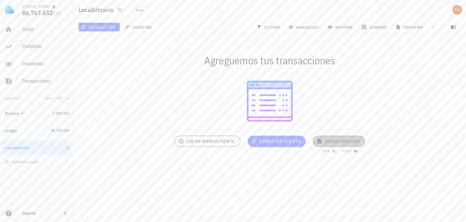
click at [340, 140] on span "subir archivo" at bounding box center [338, 141] width 41 height 6
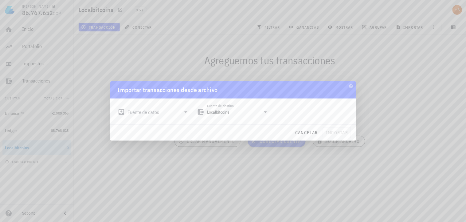
click at [159, 112] on input "Fuente de datos" at bounding box center [154, 112] width 53 height 10
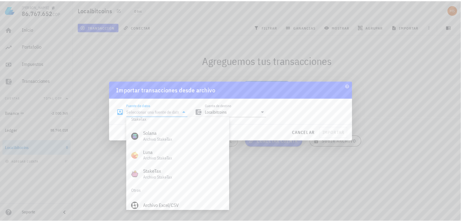
scroll to position [256, 0]
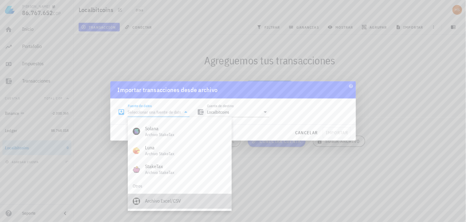
click at [161, 201] on div "Archivo Excel/CSV" at bounding box center [186, 201] width 82 height 6
type input "Archivo Excel/CSV"
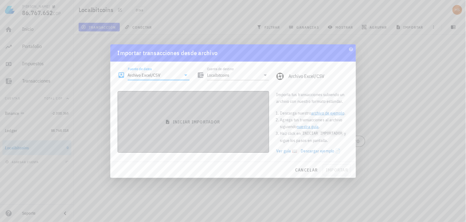
click at [192, 120] on span "iniciar importador" at bounding box center [193, 122] width 141 height 6
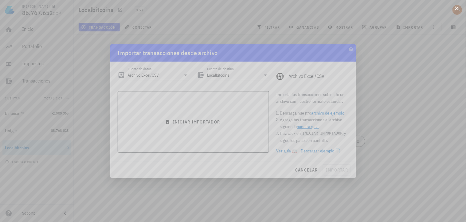
click at [460, 8] on div at bounding box center [233, 111] width 466 height 222
click at [457, 10] on button at bounding box center [457, 8] width 6 height 6
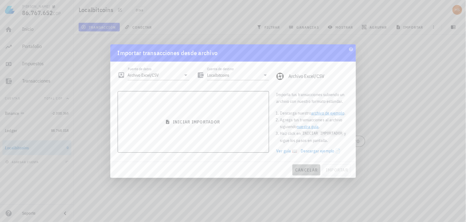
click at [308, 169] on span "cancelar" at bounding box center [306, 170] width 23 height 6
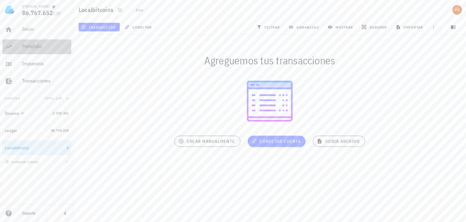
click at [25, 47] on div "Portafolio" at bounding box center [45, 46] width 47 height 6
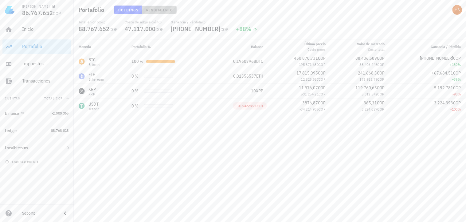
click at [167, 11] on span "Rendimiento" at bounding box center [159, 10] width 27 height 5
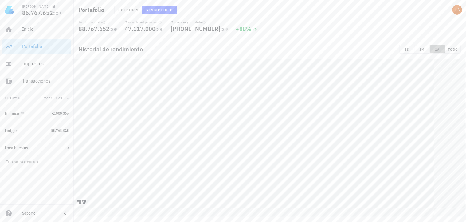
click at [440, 49] on span "1A" at bounding box center [438, 49] width 10 height 5
click at [452, 52] on button "TODO" at bounding box center [453, 49] width 16 height 9
click at [410, 49] on span "1S" at bounding box center [407, 49] width 10 height 5
click at [420, 50] on span "1M" at bounding box center [422, 49] width 10 height 5
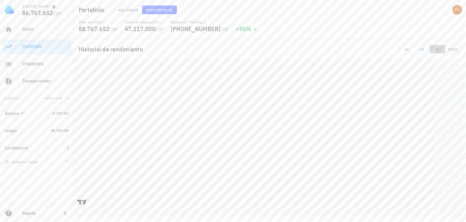
click at [438, 49] on span "1A" at bounding box center [438, 49] width 10 height 5
click at [452, 50] on span "TODO" at bounding box center [453, 49] width 10 height 5
click at [456, 7] on div "avatar" at bounding box center [458, 10] width 10 height 10
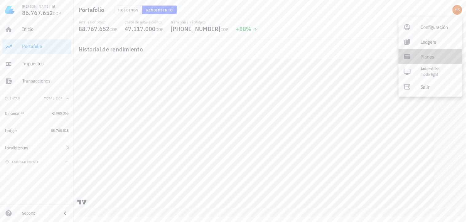
click at [432, 57] on div "Planes" at bounding box center [439, 56] width 37 height 12
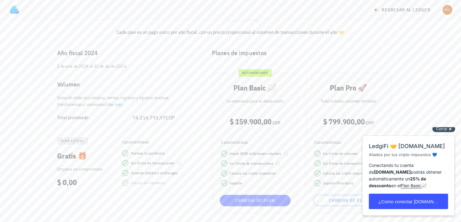
click at [451, 132] on div "Cerrar cross-small" at bounding box center [443, 128] width 23 height 6
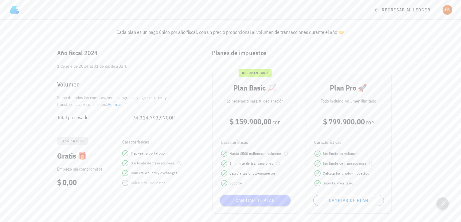
click at [254, 198] on span "Cambiar de plan" at bounding box center [255, 200] width 66 height 6
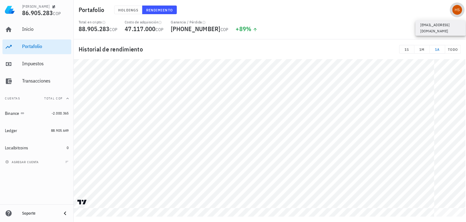
click at [458, 13] on div "avatar" at bounding box center [458, 10] width 10 height 10
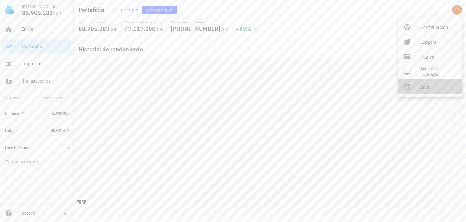
click at [427, 89] on div "Salir" at bounding box center [439, 86] width 37 height 12
